Goal: Task Accomplishment & Management: Manage account settings

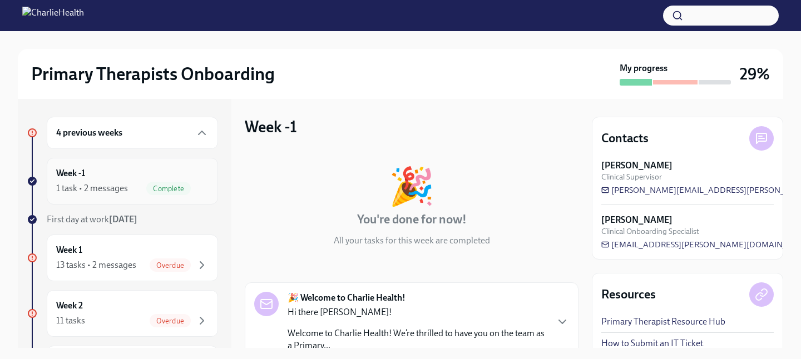
click at [129, 189] on div "1 task • 2 messages Complete" at bounding box center [132, 188] width 152 height 13
click at [160, 187] on span "Complete" at bounding box center [168, 189] width 45 height 8
click at [68, 177] on h6 "Week -1" at bounding box center [70, 173] width 29 height 12
click at [85, 220] on span "First day at work [DATE]" at bounding box center [92, 219] width 91 height 11
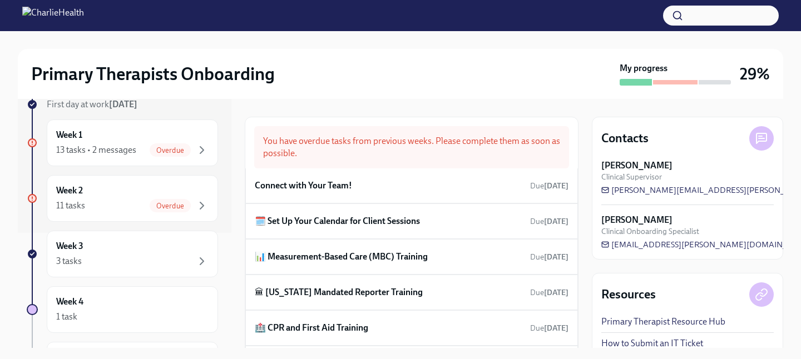
scroll to position [118, 0]
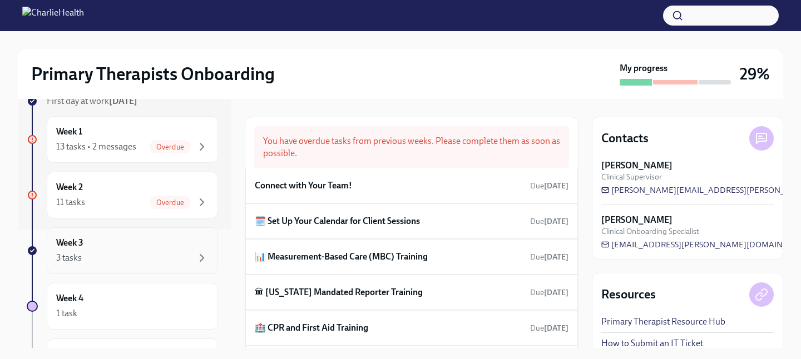
click at [81, 251] on div "3 tasks" at bounding box center [132, 257] width 152 height 13
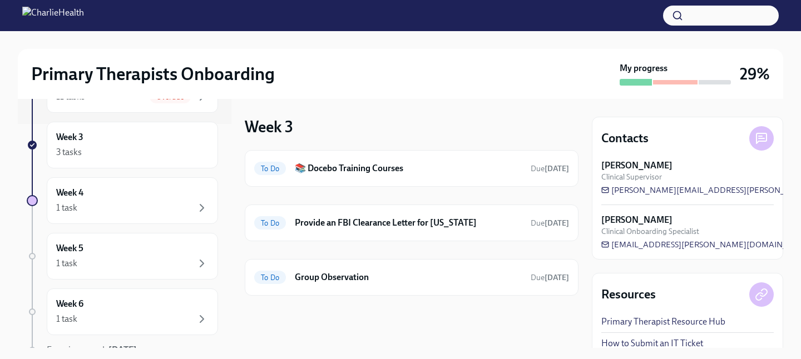
scroll to position [230, 0]
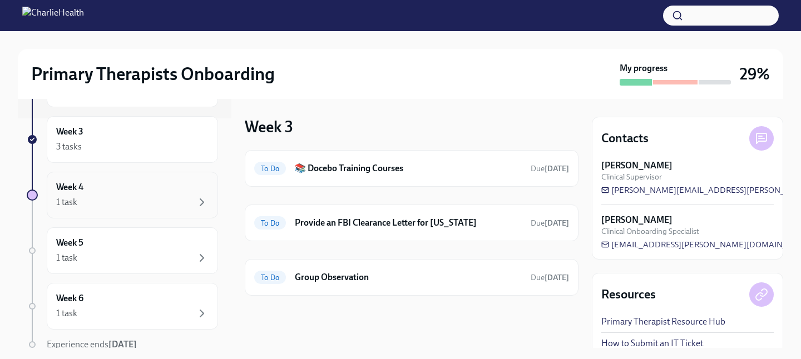
click at [165, 206] on div "1 task" at bounding box center [132, 202] width 152 height 13
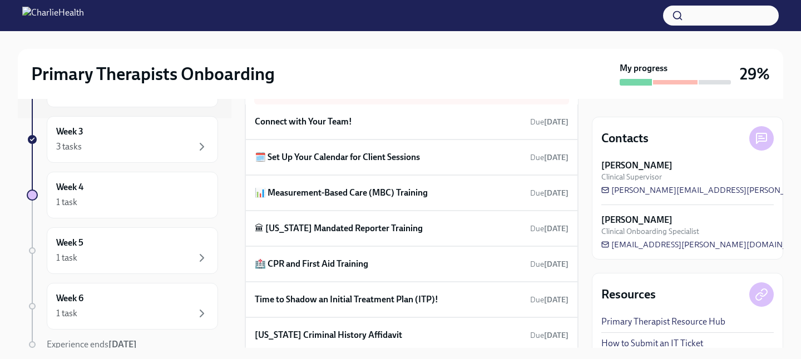
scroll to position [277, 0]
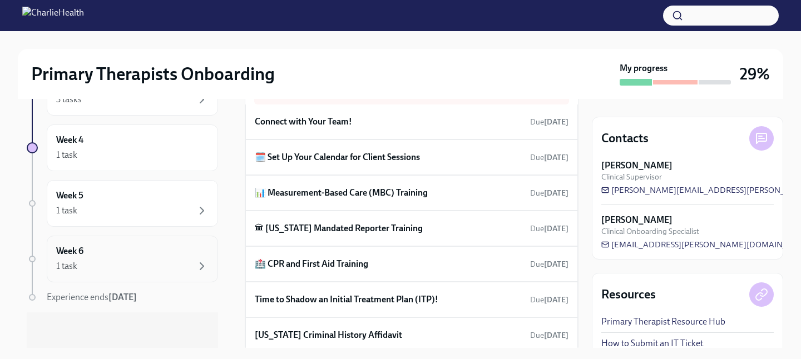
click at [97, 273] on div "Week 6 1 task" at bounding box center [132, 259] width 171 height 47
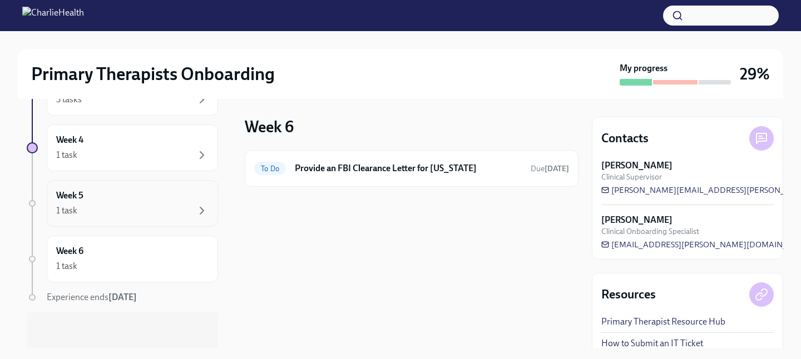
click at [106, 213] on div "1 task" at bounding box center [132, 210] width 152 height 13
click at [102, 203] on div "Week 5 1 task" at bounding box center [132, 204] width 152 height 28
click at [103, 177] on div "4 previous weeks Week -1 1 task • 2 messages Complete First day at work [DATE] …" at bounding box center [122, 94] width 191 height 508
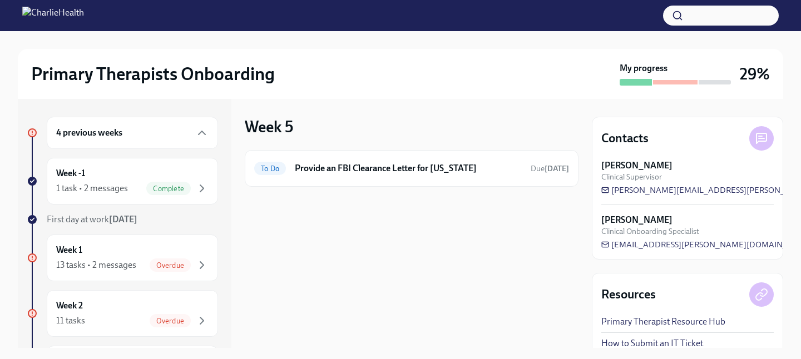
click at [111, 135] on h6 "4 previous weeks" at bounding box center [89, 133] width 66 height 12
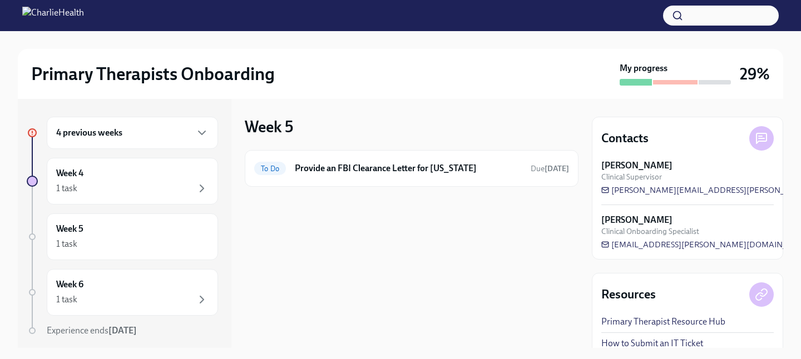
click at [111, 135] on h6 "4 previous weeks" at bounding box center [89, 133] width 66 height 12
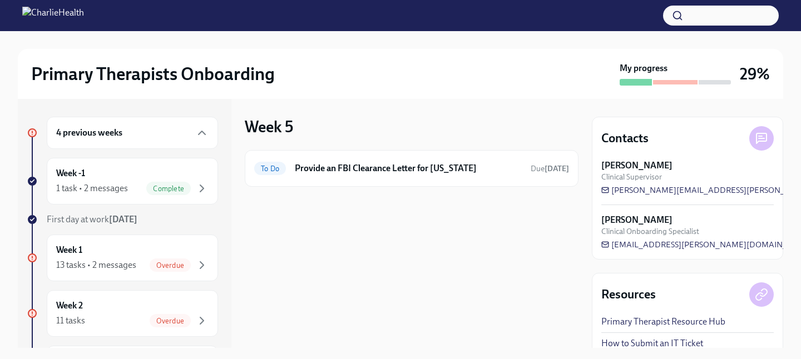
click at [752, 76] on h3 "29%" at bounding box center [755, 74] width 30 height 20
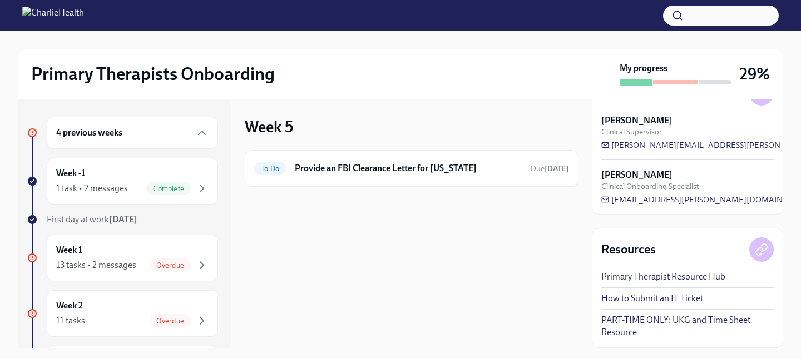
click at [147, 135] on div "4 previous weeks" at bounding box center [132, 132] width 152 height 13
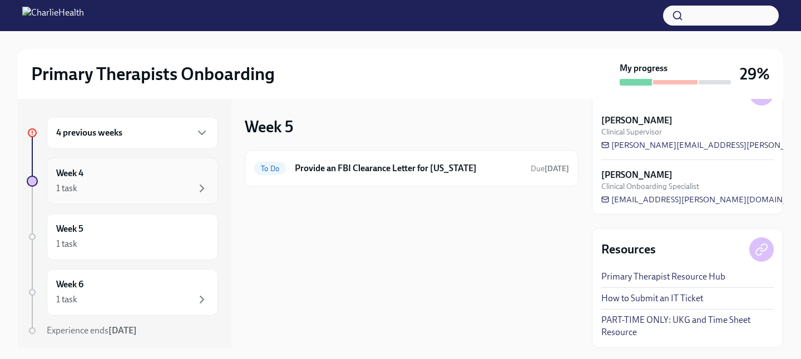
click at [154, 184] on div "1 task" at bounding box center [132, 188] width 152 height 13
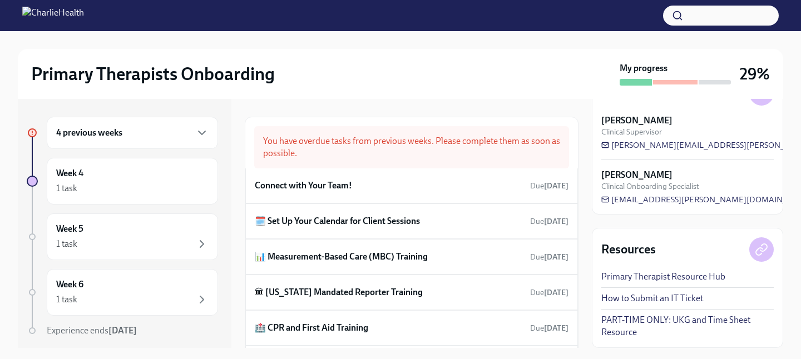
click at [665, 82] on div at bounding box center [675, 82] width 45 height 4
click at [638, 80] on div at bounding box center [636, 82] width 32 height 7
click at [634, 68] on strong "My progress" at bounding box center [644, 68] width 48 height 12
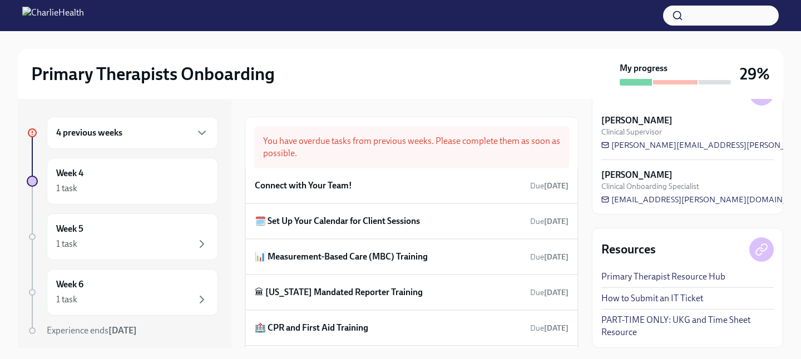
click at [29, 11] on img at bounding box center [53, 16] width 62 height 18
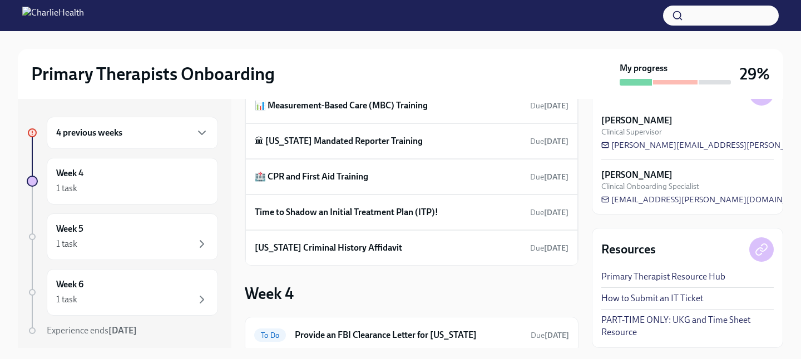
scroll to position [192, 0]
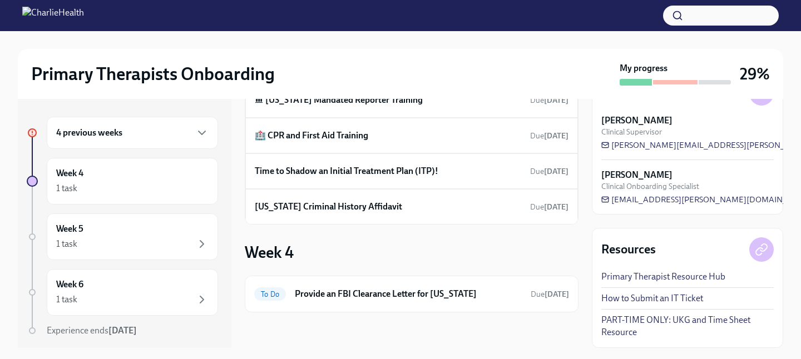
click at [199, 141] on div "4 previous weeks" at bounding box center [132, 133] width 171 height 32
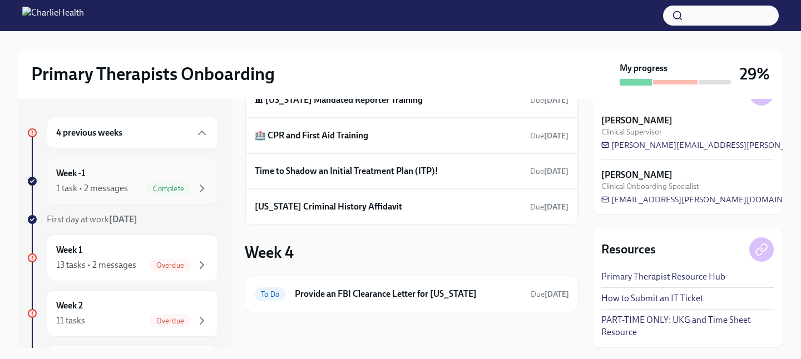
click at [174, 196] on div "Week -1 1 task • 2 messages Complete" at bounding box center [132, 181] width 171 height 47
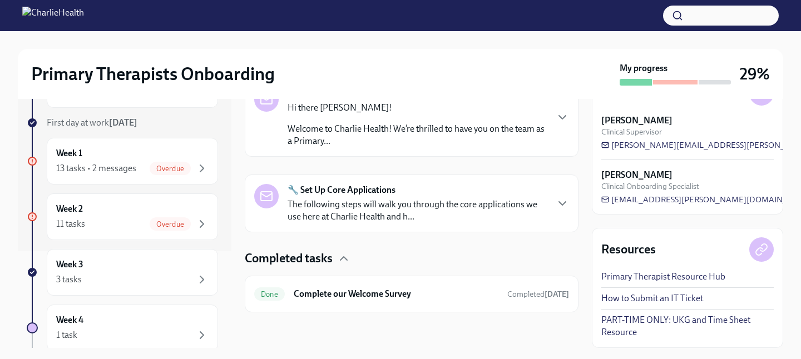
scroll to position [204, 0]
click at [341, 260] on icon "button" at bounding box center [343, 259] width 13 height 13
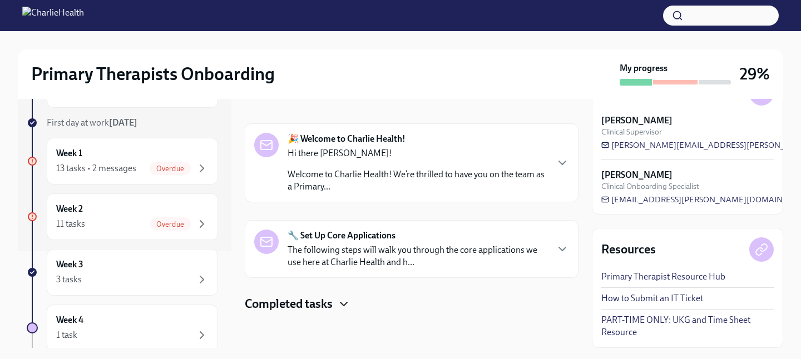
scroll to position [159, 0]
click at [344, 304] on icon "button" at bounding box center [343, 304] width 13 height 13
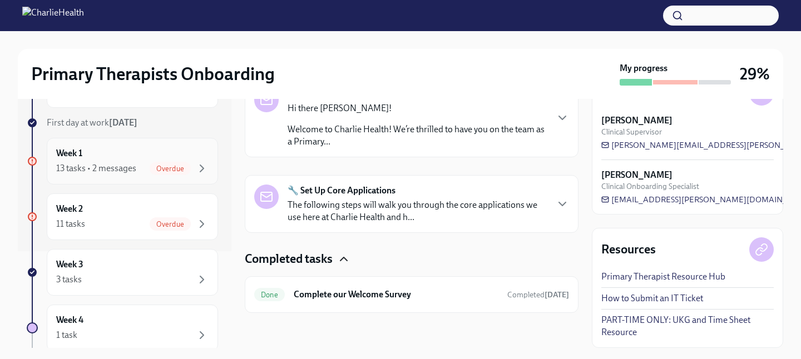
click at [108, 169] on div "13 tasks • 2 messages" at bounding box center [96, 168] width 80 height 12
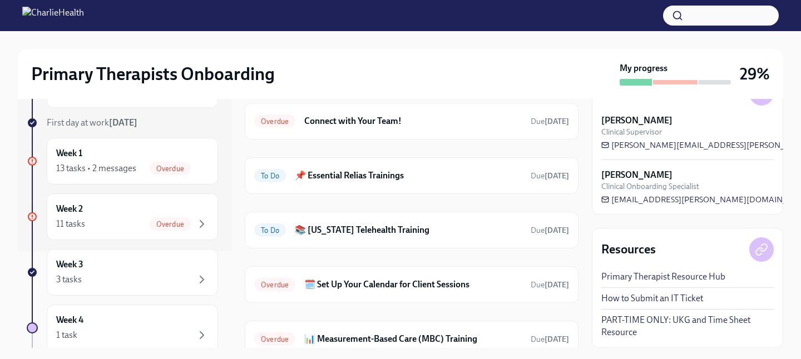
scroll to position [417, 0]
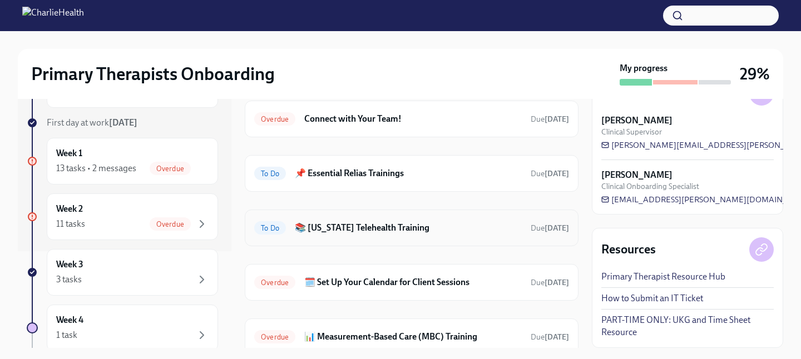
click at [357, 229] on h6 "📚 [US_STATE] Telehealth Training" at bounding box center [408, 228] width 227 height 12
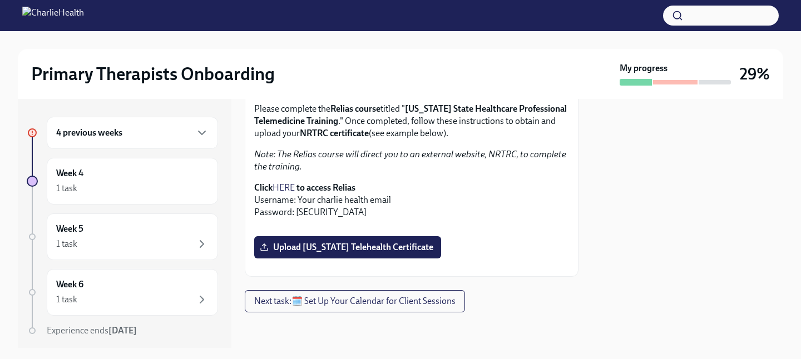
scroll to position [280, 0]
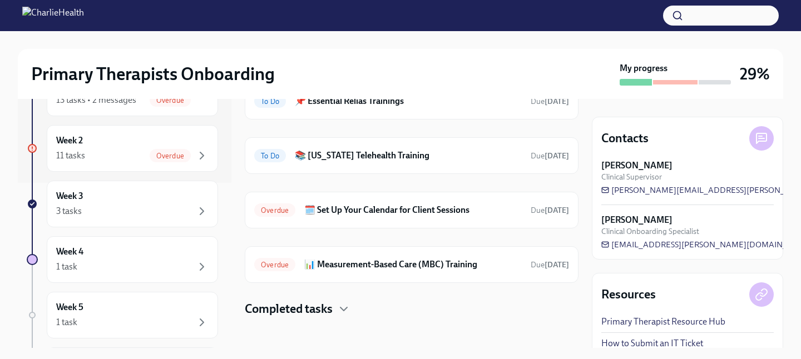
scroll to position [494, 0]
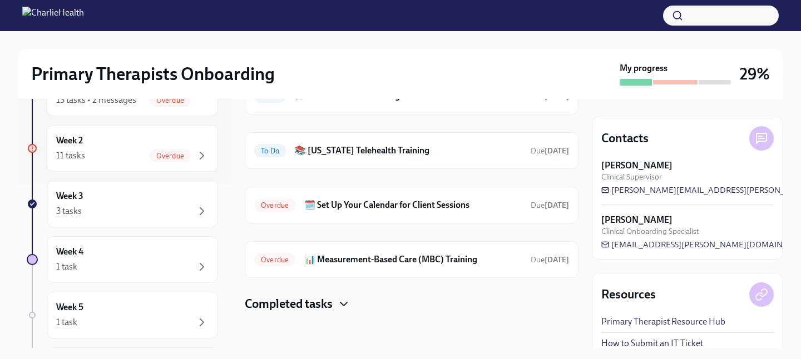
click at [343, 303] on icon "button" at bounding box center [343, 304] width 7 height 3
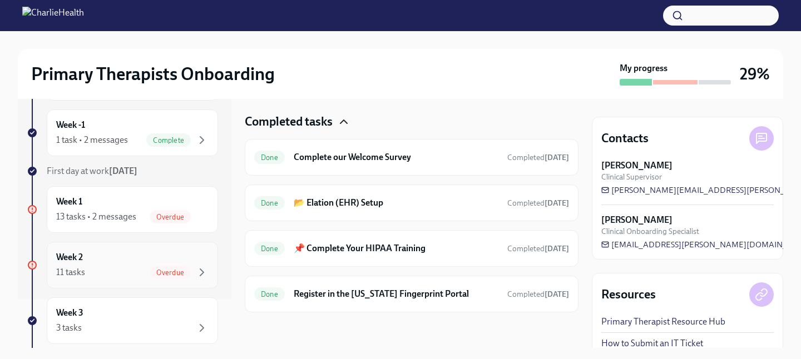
scroll to position [51, 0]
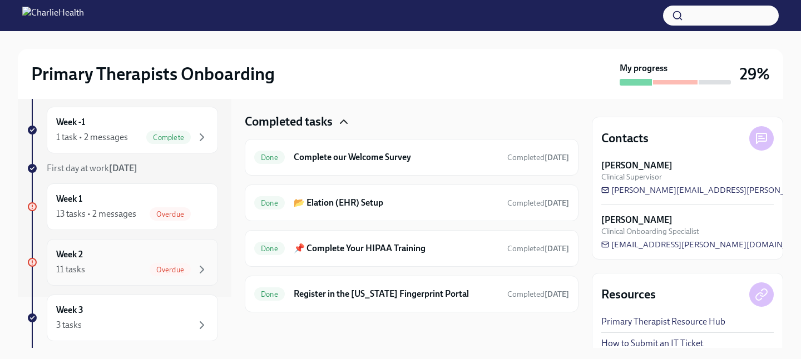
click at [139, 202] on div "Week 1 13 tasks • 2 messages Overdue" at bounding box center [132, 207] width 152 height 28
click at [120, 204] on div "Week 1 13 tasks • 2 messages Overdue" at bounding box center [132, 207] width 152 height 28
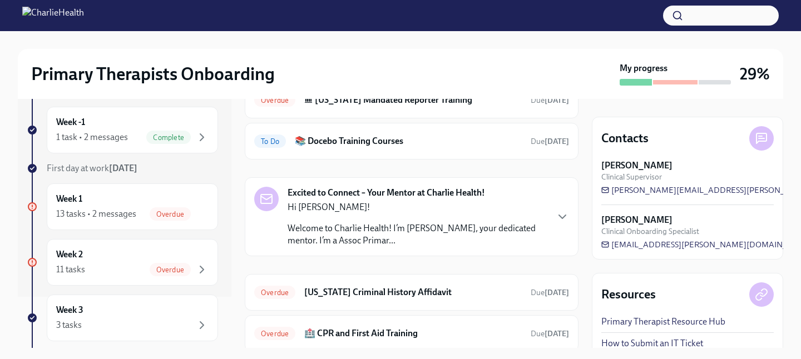
scroll to position [0, 0]
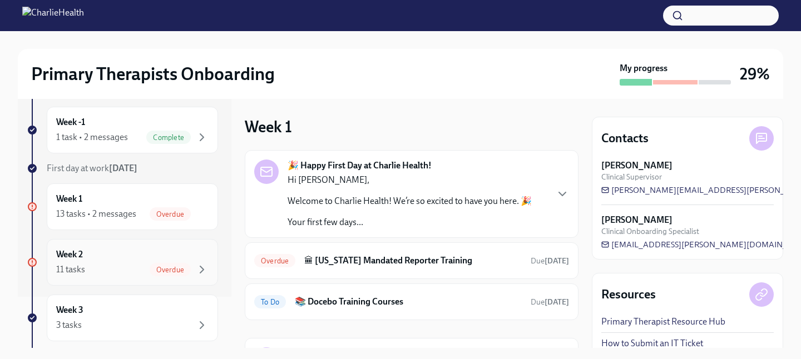
click at [82, 271] on div "11 tasks" at bounding box center [70, 270] width 29 height 12
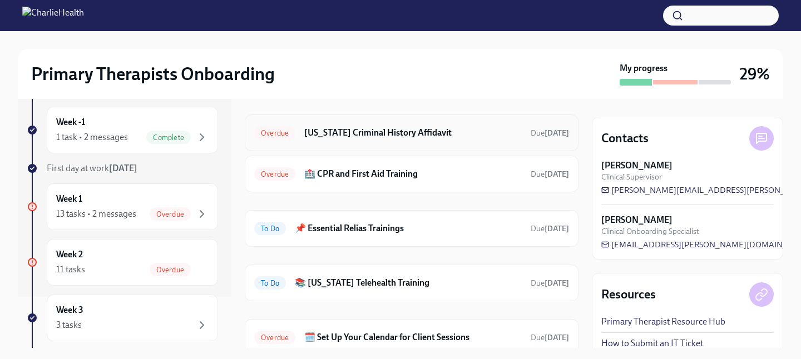
scroll to position [318, 0]
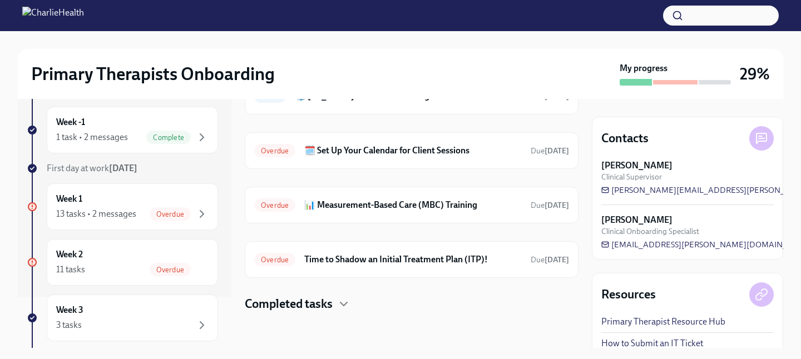
click at [328, 300] on h4 "Completed tasks" at bounding box center [289, 304] width 88 height 17
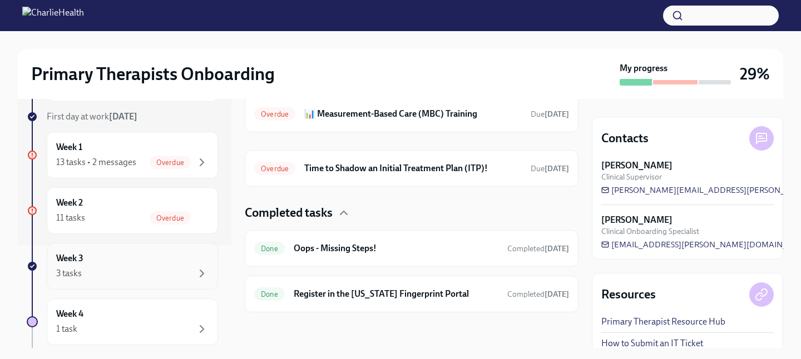
scroll to position [105, 0]
click at [135, 283] on div "Week 3 3 tasks" at bounding box center [132, 264] width 171 height 47
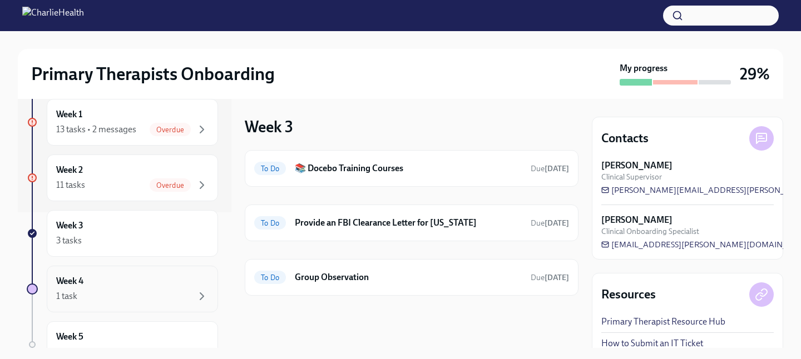
scroll to position [136, 0]
